Goal: Task Accomplishment & Management: Manage account settings

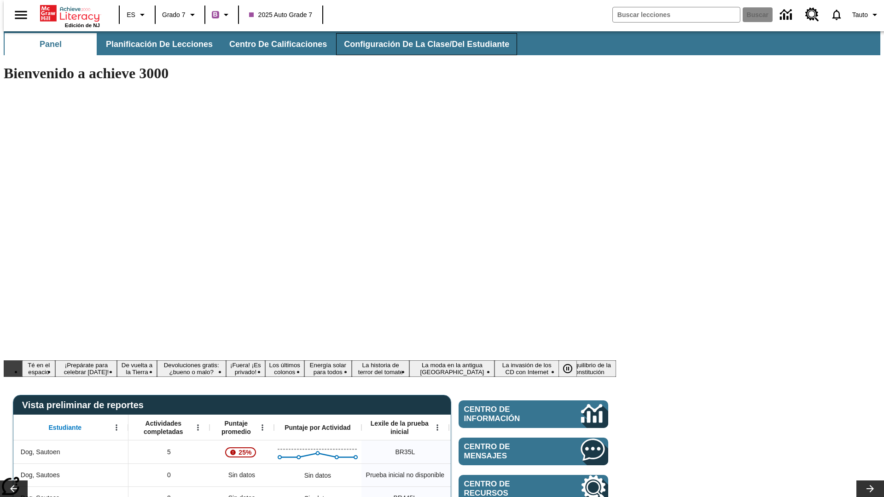
click at [417, 44] on span "Configuración de la clase/del estudiante" at bounding box center [426, 44] width 165 height 11
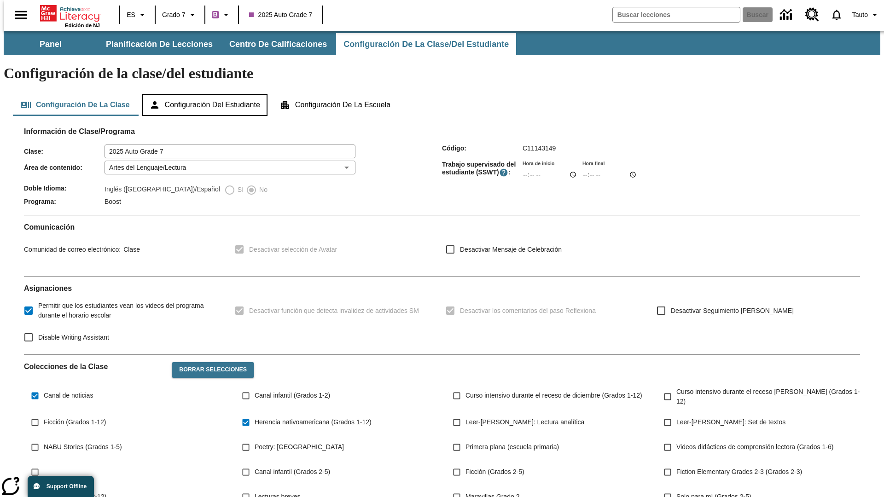
click at [205, 94] on button "Configuración del estudiante" at bounding box center [205, 105] width 126 height 22
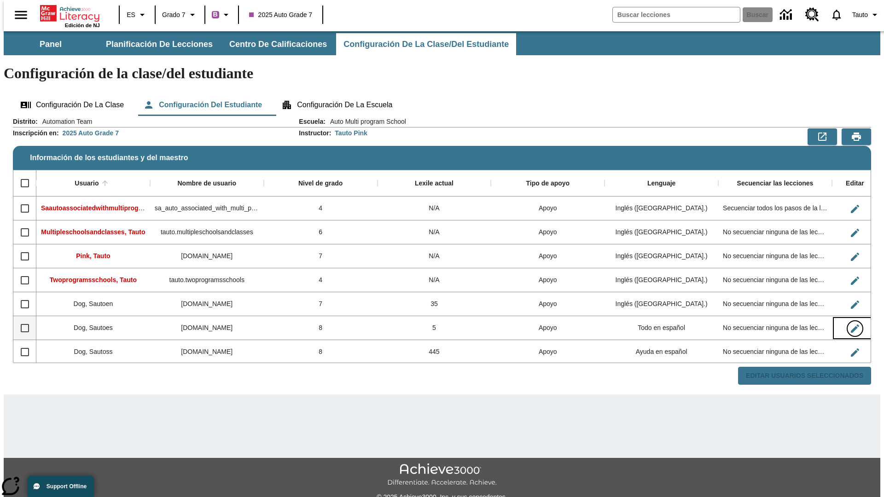
click at [851, 325] on icon "Editar Usuario" at bounding box center [855, 329] width 8 height 8
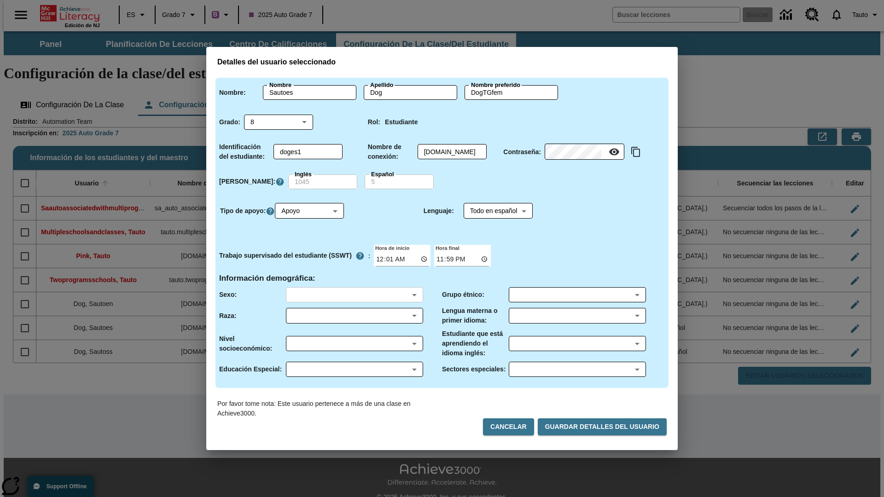
click at [354, 295] on body "Saltar al contenido principal Edición de NJ ES Grado 7 B 2025 Auto Grade 7 Busc…" at bounding box center [442, 274] width 877 height 486
click at [354, 316] on body "Saltar al contenido principal Edición de NJ ES Grado 7 B 2025 Auto Grade 7 Busc…" at bounding box center [442, 274] width 877 height 486
click at [354, 343] on body "Saltar al contenido principal Edición de NJ ES Grado 7 B 2025 Auto Grade 7 Busc…" at bounding box center [442, 274] width 877 height 486
click at [354, 369] on body "Saltar al contenido principal Edición de NJ ES Grado 7 B 2025 Auto Grade 7 Busc…" at bounding box center [442, 274] width 877 height 486
click at [577, 295] on body "Saltar al contenido principal Edición de NJ ES Grado 7 B 2025 Auto Grade 7 Busc…" at bounding box center [442, 274] width 877 height 486
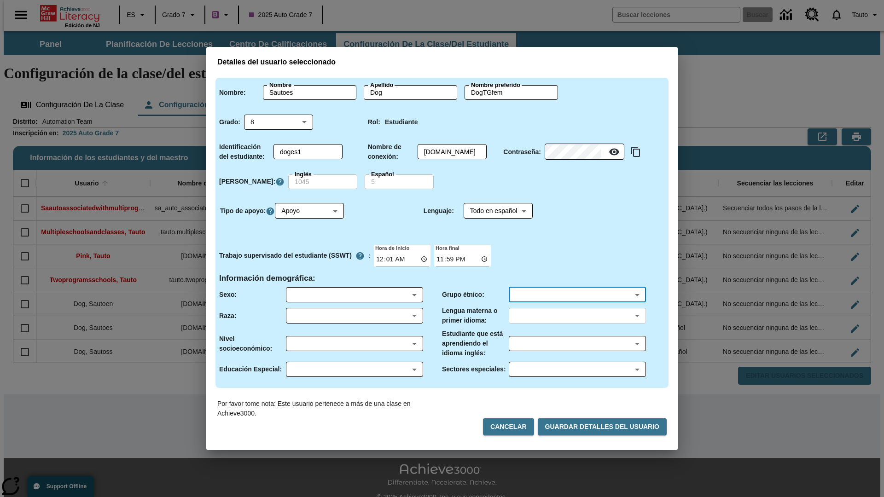
click at [577, 316] on body "Saltar al contenido principal Edición de NJ ES Grado 7 B 2025 Auto Grade 7 Busc…" at bounding box center [442, 274] width 877 height 486
click at [577, 343] on body "Saltar al contenido principal Edición de NJ ES Grado 7 B 2025 Auto Grade 7 Busc…" at bounding box center [442, 274] width 877 height 486
